Goal: Transaction & Acquisition: Purchase product/service

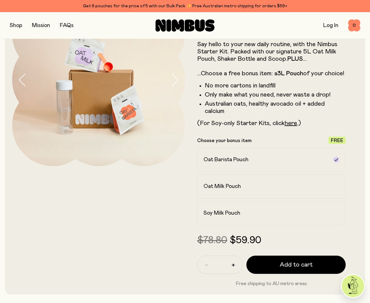
scroll to position [67, 0]
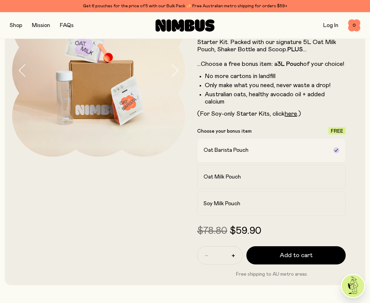
click at [334, 151] on icon at bounding box center [336, 150] width 5 height 5
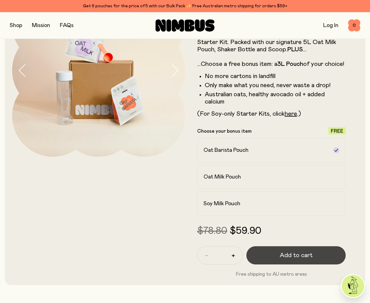
click at [292, 255] on span "Add to cart" at bounding box center [296, 255] width 33 height 8
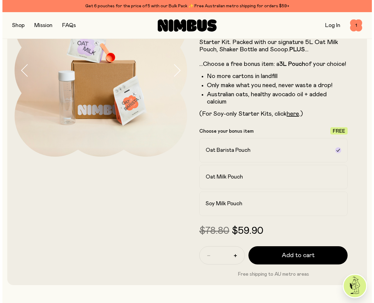
scroll to position [0, 0]
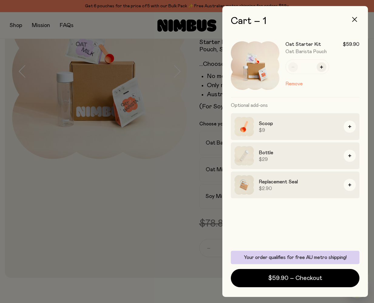
click at [356, 21] on icon "button" at bounding box center [354, 19] width 5 height 5
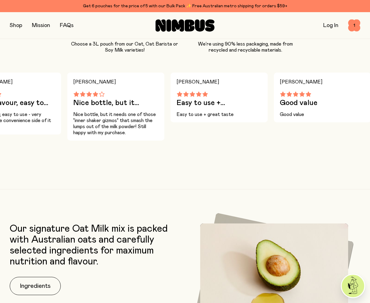
scroll to position [649, 0]
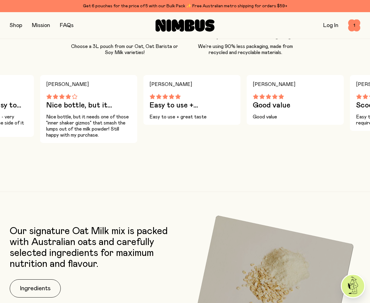
drag, startPoint x: 368, startPoint y: 110, endPoint x: 343, endPoint y: 157, distance: 53.6
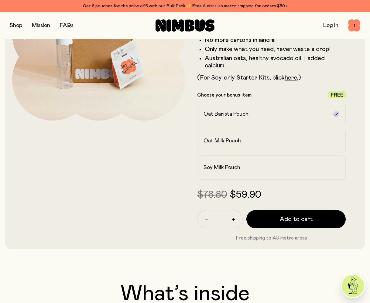
scroll to position [113, 0]
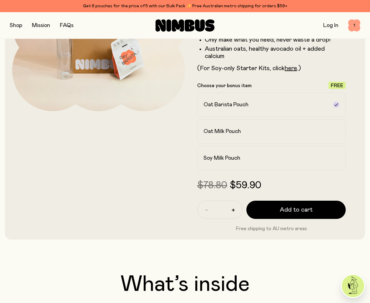
click at [354, 25] on span "1" at bounding box center [354, 25] width 12 height 12
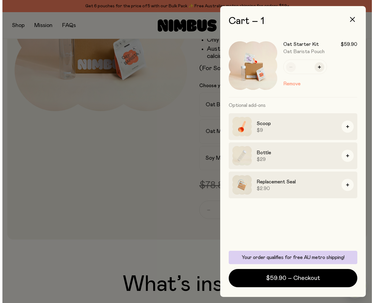
scroll to position [0, 0]
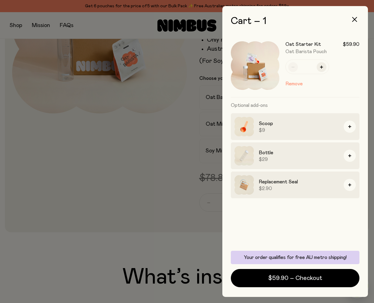
drag, startPoint x: 353, startPoint y: 19, endPoint x: 350, endPoint y: 26, distance: 7.6
click at [353, 19] on icon "button" at bounding box center [354, 19] width 5 height 5
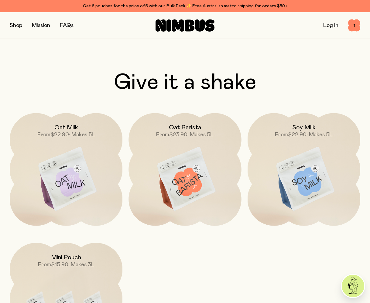
scroll to position [1690, 0]
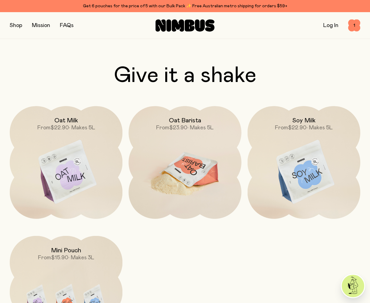
click at [181, 175] on img at bounding box center [184, 172] width 113 height 132
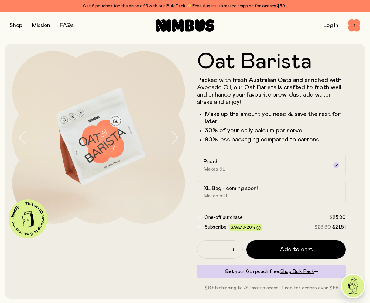
click at [213, 226] on span "Subscribe" at bounding box center [215, 227] width 22 height 5
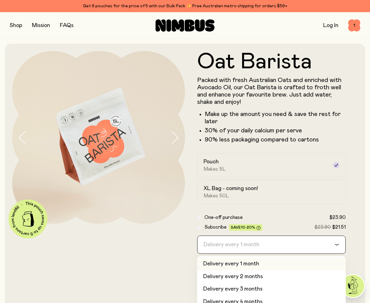
drag, startPoint x: 335, startPoint y: 243, endPoint x: 330, endPoint y: 234, distance: 10.1
click at [335, 243] on icon "Search for option" at bounding box center [336, 244] width 5 height 2
click at [233, 216] on span "One-off purchase" at bounding box center [223, 217] width 38 height 5
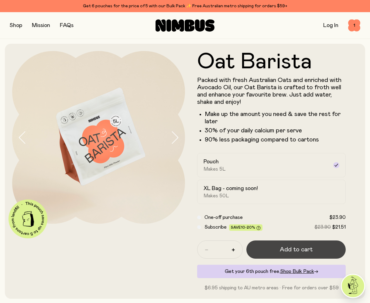
click at [291, 248] on span "Add to cart" at bounding box center [296, 249] width 33 height 8
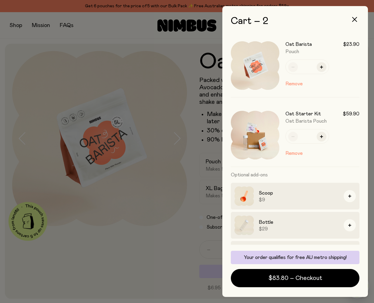
scroll to position [2, 0]
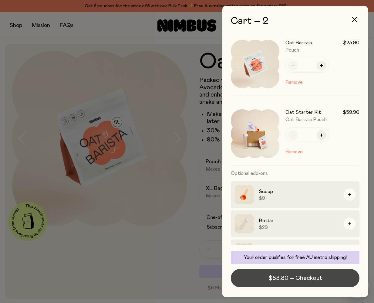
click at [305, 276] on span "$83.80 – Checkout" at bounding box center [296, 278] width 54 height 8
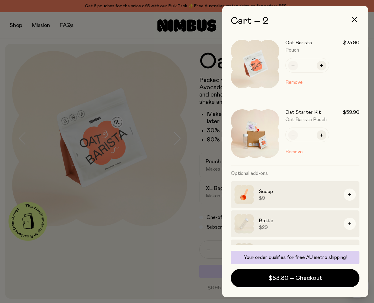
scroll to position [1, 0]
